Goal: Task Accomplishment & Management: Use online tool/utility

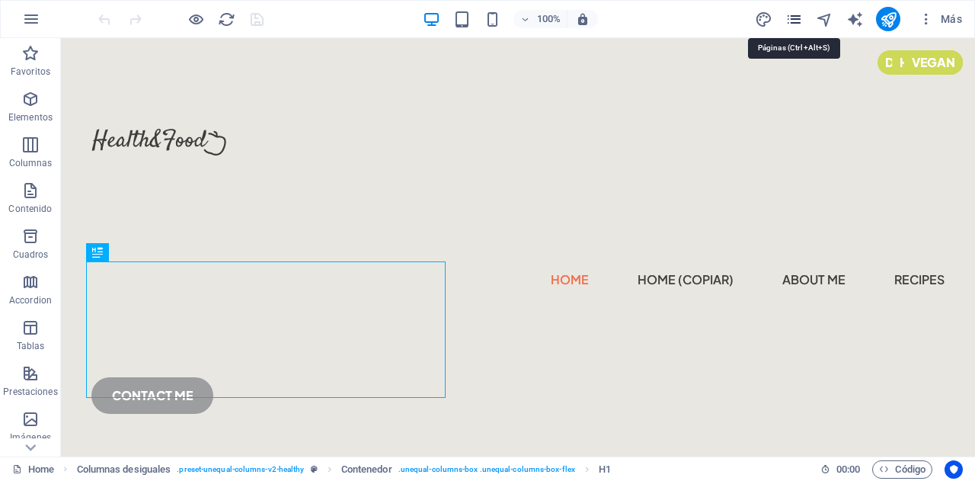
click at [793, 16] on icon "pages" at bounding box center [794, 20] width 18 height 18
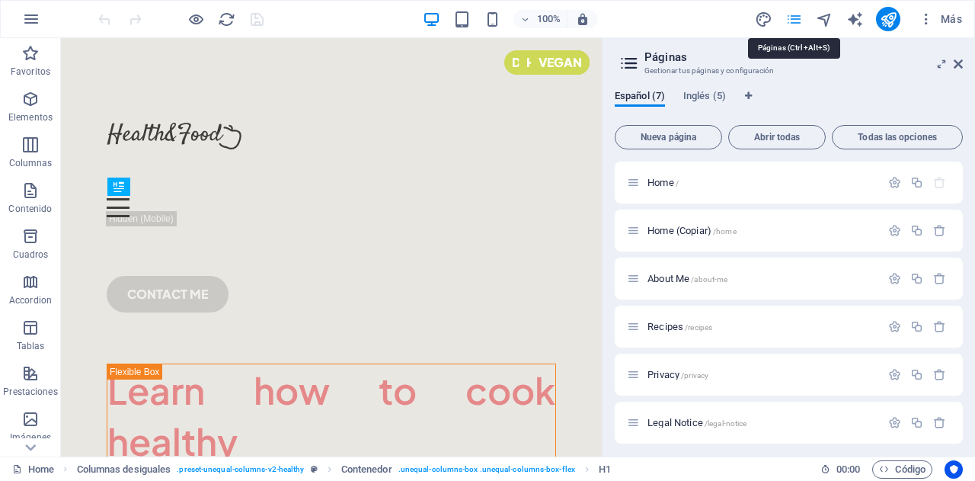
scroll to position [430, 0]
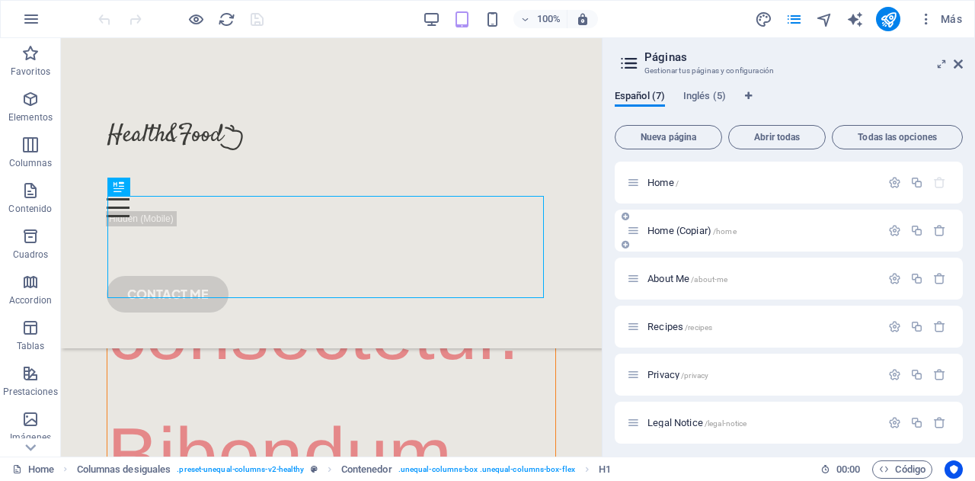
click at [702, 231] on span "Home (Copiar) /home" at bounding box center [691, 230] width 89 height 11
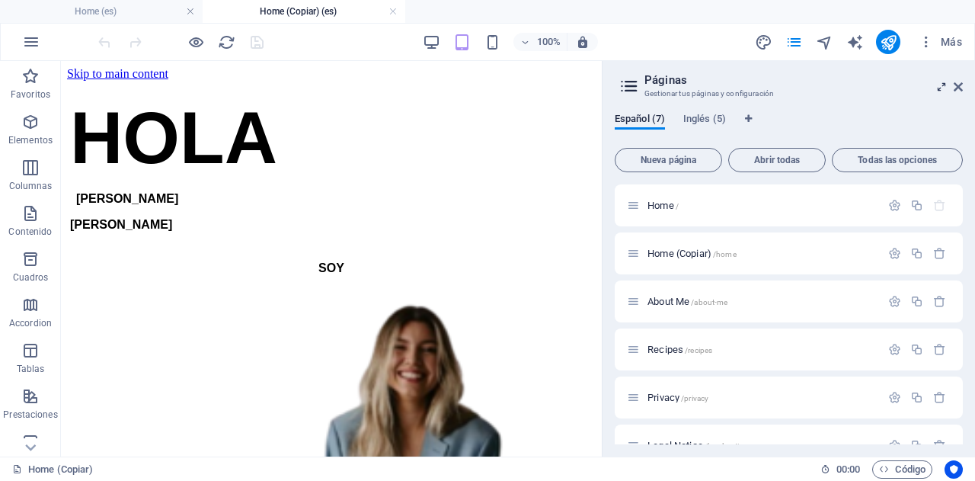
scroll to position [0, 0]
click at [958, 87] on icon at bounding box center [957, 87] width 9 height 12
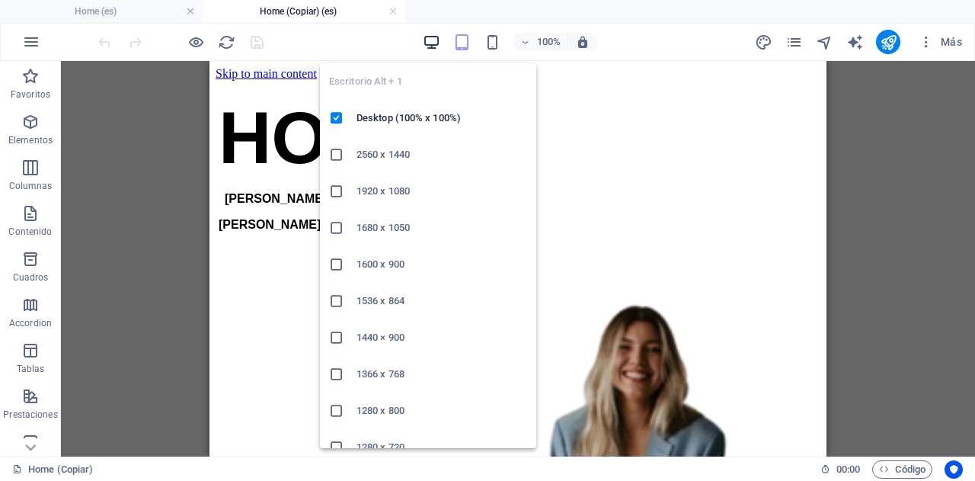
click at [431, 40] on icon "button" at bounding box center [432, 43] width 18 height 18
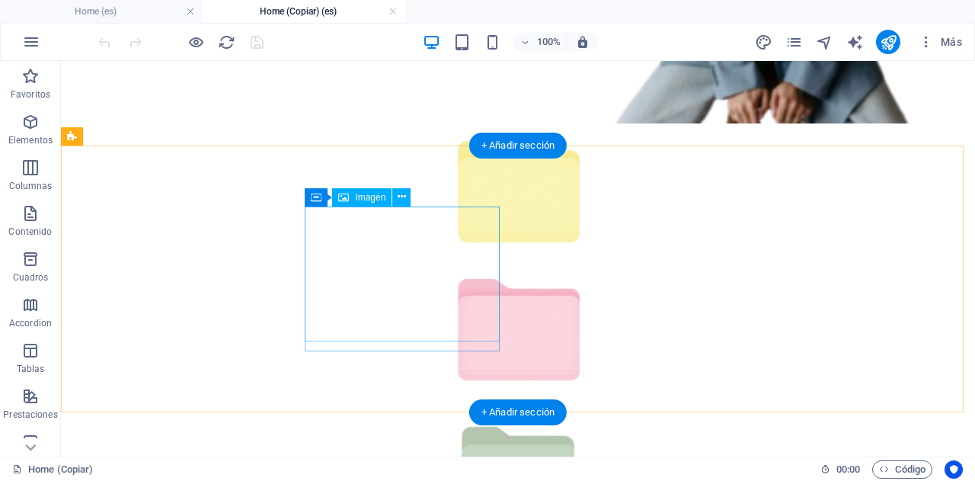
scroll to position [577, 0]
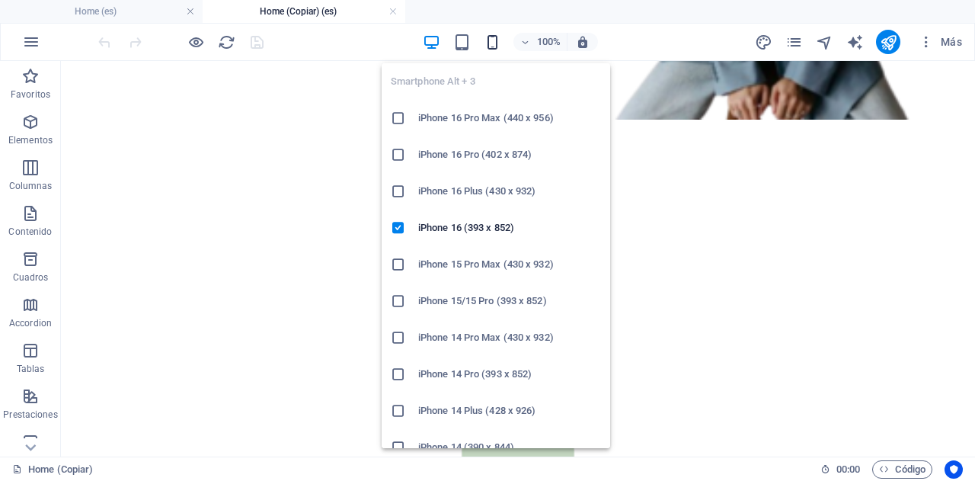
click at [494, 39] on icon "button" at bounding box center [493, 43] width 18 height 18
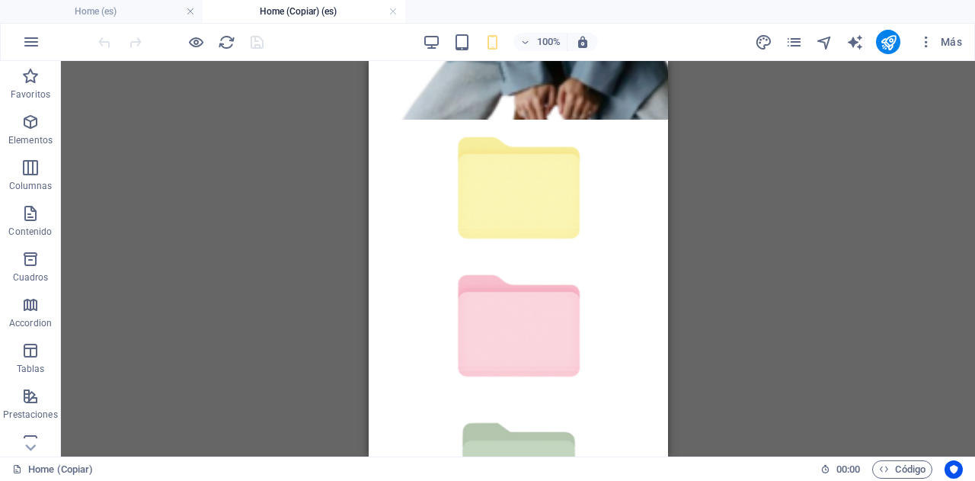
click at [777, 200] on div "Arrastra aquí para reemplazar el contenido existente. Si quieres crear un eleme…" at bounding box center [518, 258] width 914 height 395
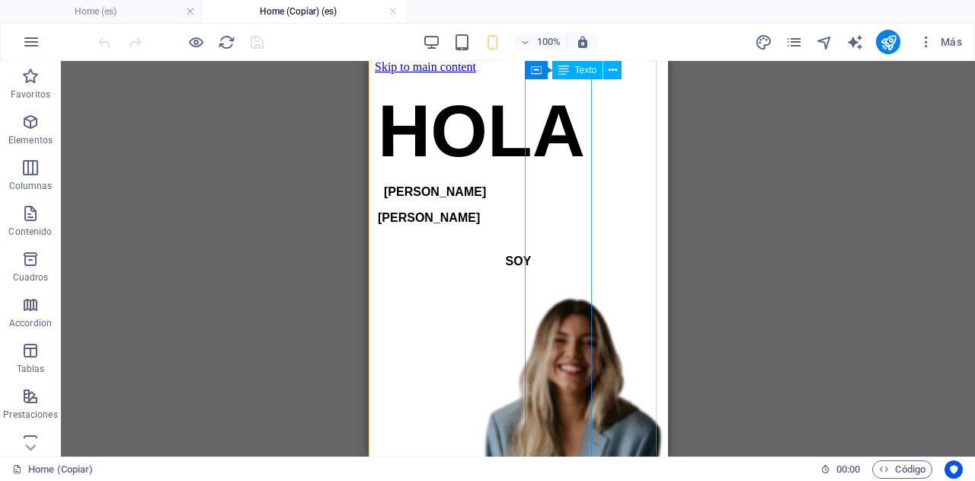
scroll to position [0, 0]
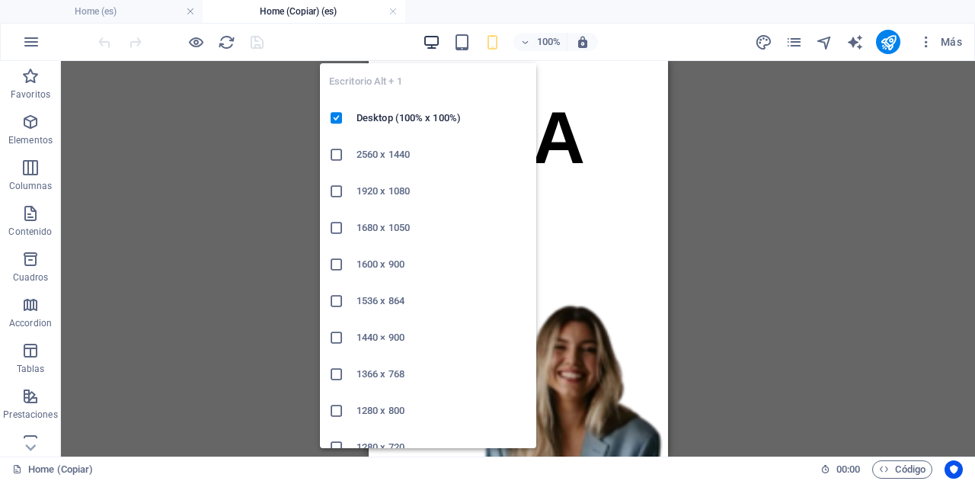
click at [430, 46] on icon "button" at bounding box center [432, 43] width 18 height 18
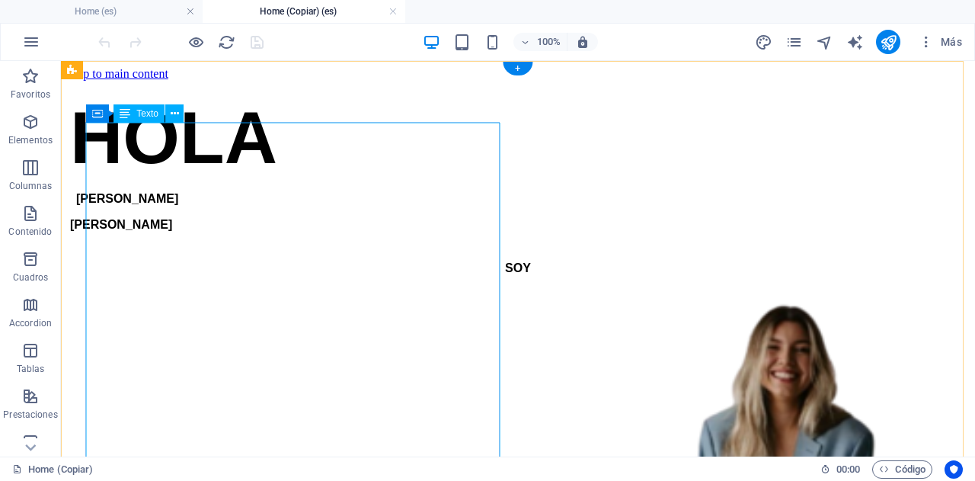
click at [343, 246] on div "[PERSON_NAME]" at bounding box center [518, 163] width 900 height 164
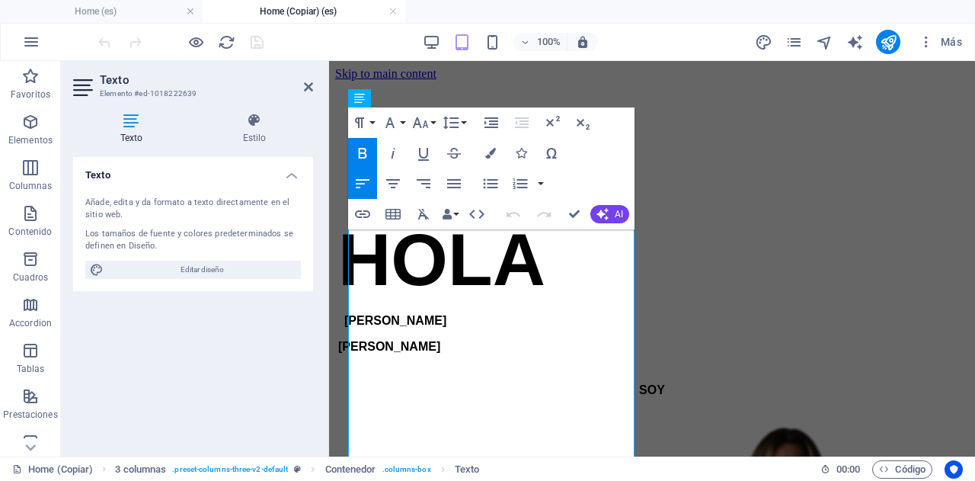
click at [303, 95] on header "Texto Elemento #ed-1018222639" at bounding box center [193, 81] width 240 height 40
click at [315, 94] on aside "Texto Elemento #ed-1018222639 Texto Estilo Texto Añade, edita y da formato a te…" at bounding box center [195, 258] width 268 height 395
click at [309, 88] on icon at bounding box center [308, 87] width 9 height 12
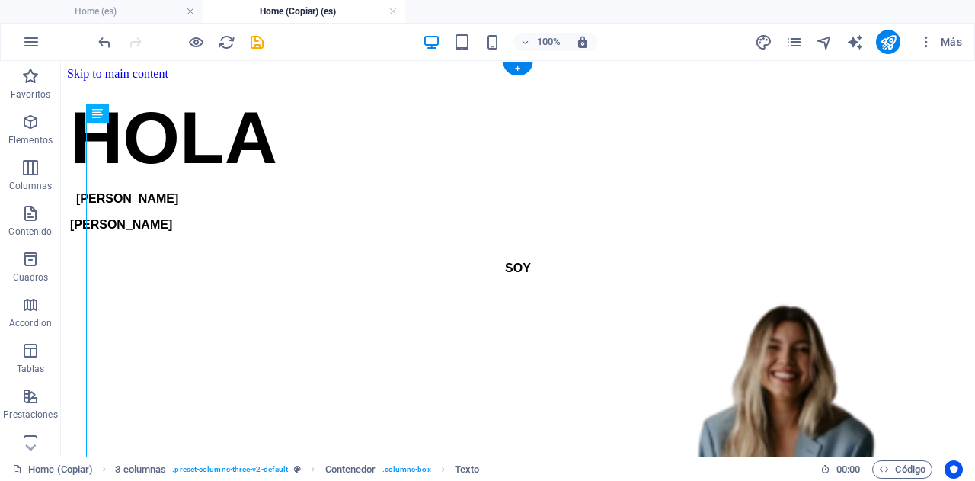
drag, startPoint x: 257, startPoint y: 200, endPoint x: 344, endPoint y: 222, distance: 89.6
click at [344, 222] on div "[PERSON_NAME]" at bounding box center [518, 163] width 900 height 164
